Goal: Navigation & Orientation: Find specific page/section

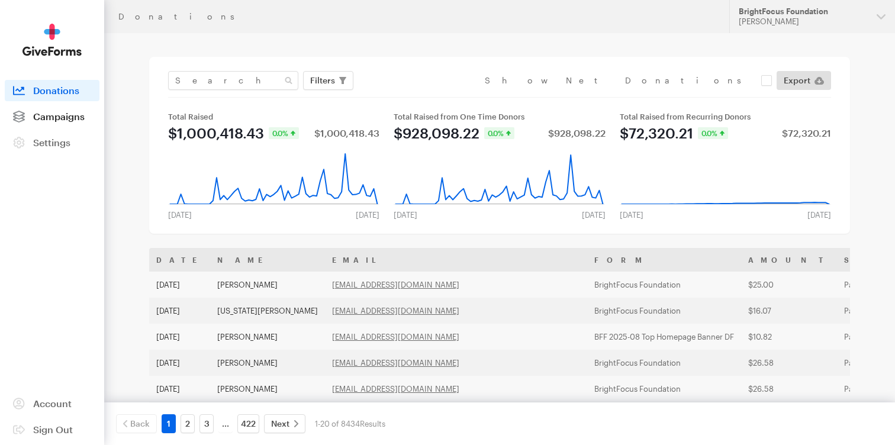
click at [69, 115] on span "Campaigns" at bounding box center [59, 116] width 52 height 11
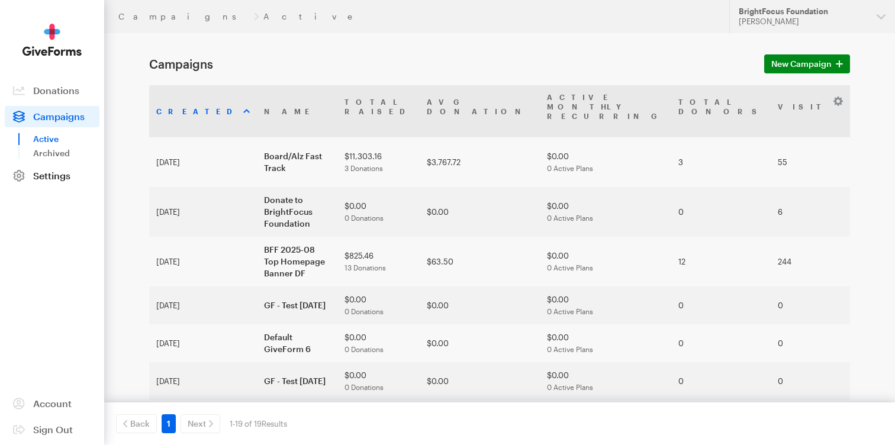
click at [52, 175] on span "Settings" at bounding box center [51, 175] width 37 height 11
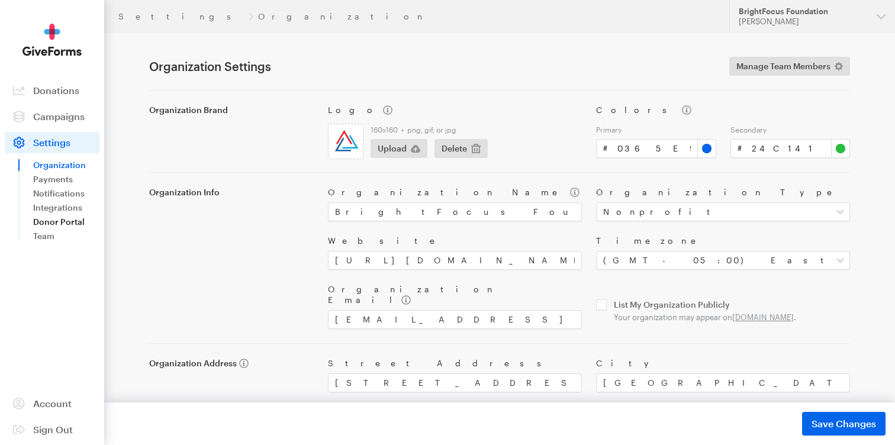
click at [51, 222] on link "Donor Portal" at bounding box center [66, 222] width 66 height 14
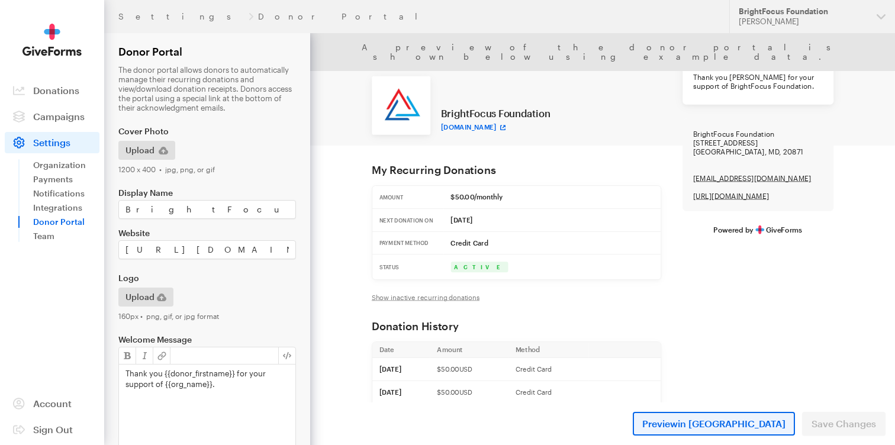
click at [756, 420] on span "in New Tab" at bounding box center [732, 423] width 108 height 11
